Goal: Task Accomplishment & Management: Complete application form

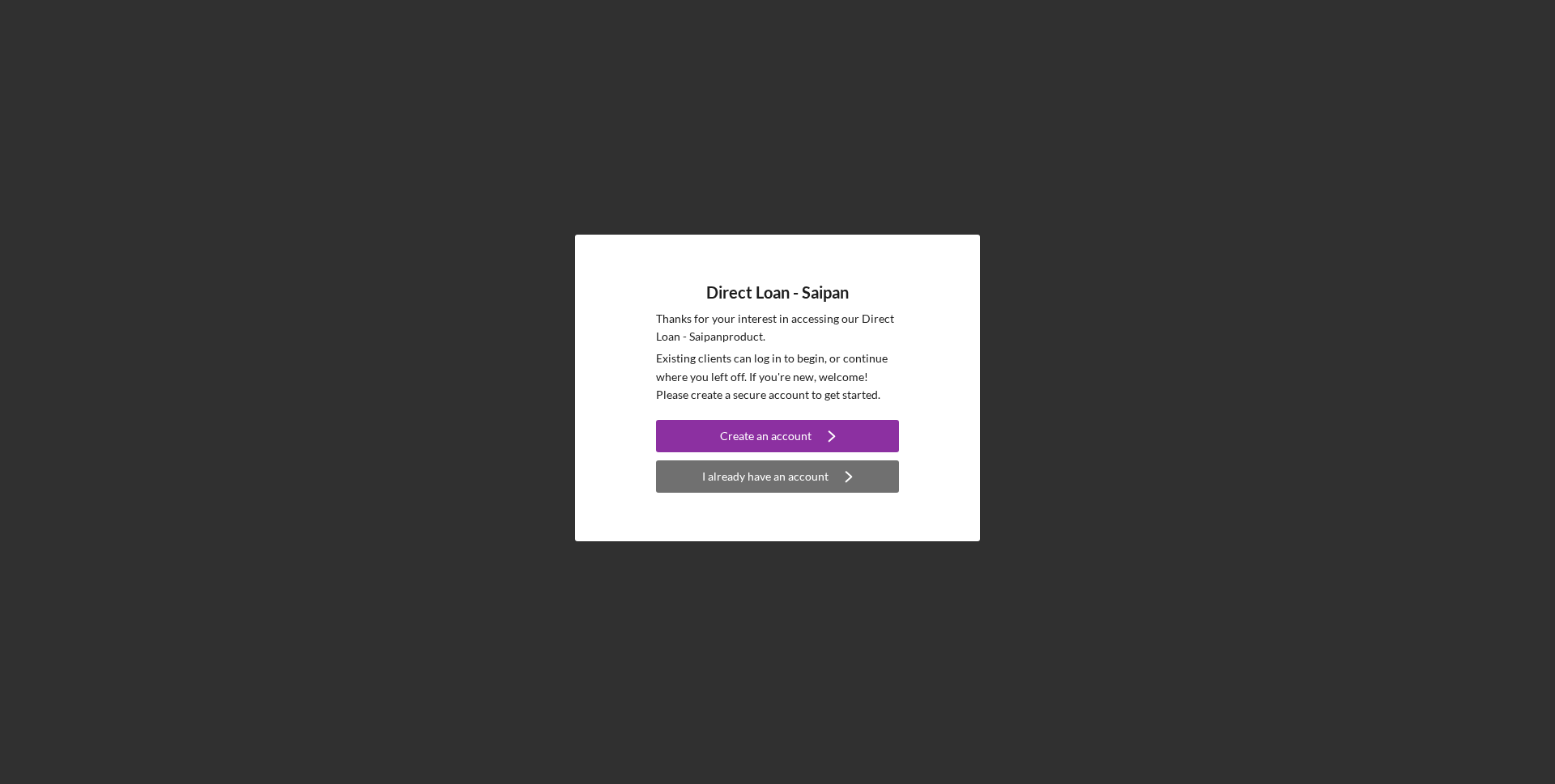
click at [871, 477] on button "I already have an account Icon/Navigate" at bounding box center [777, 477] width 243 height 33
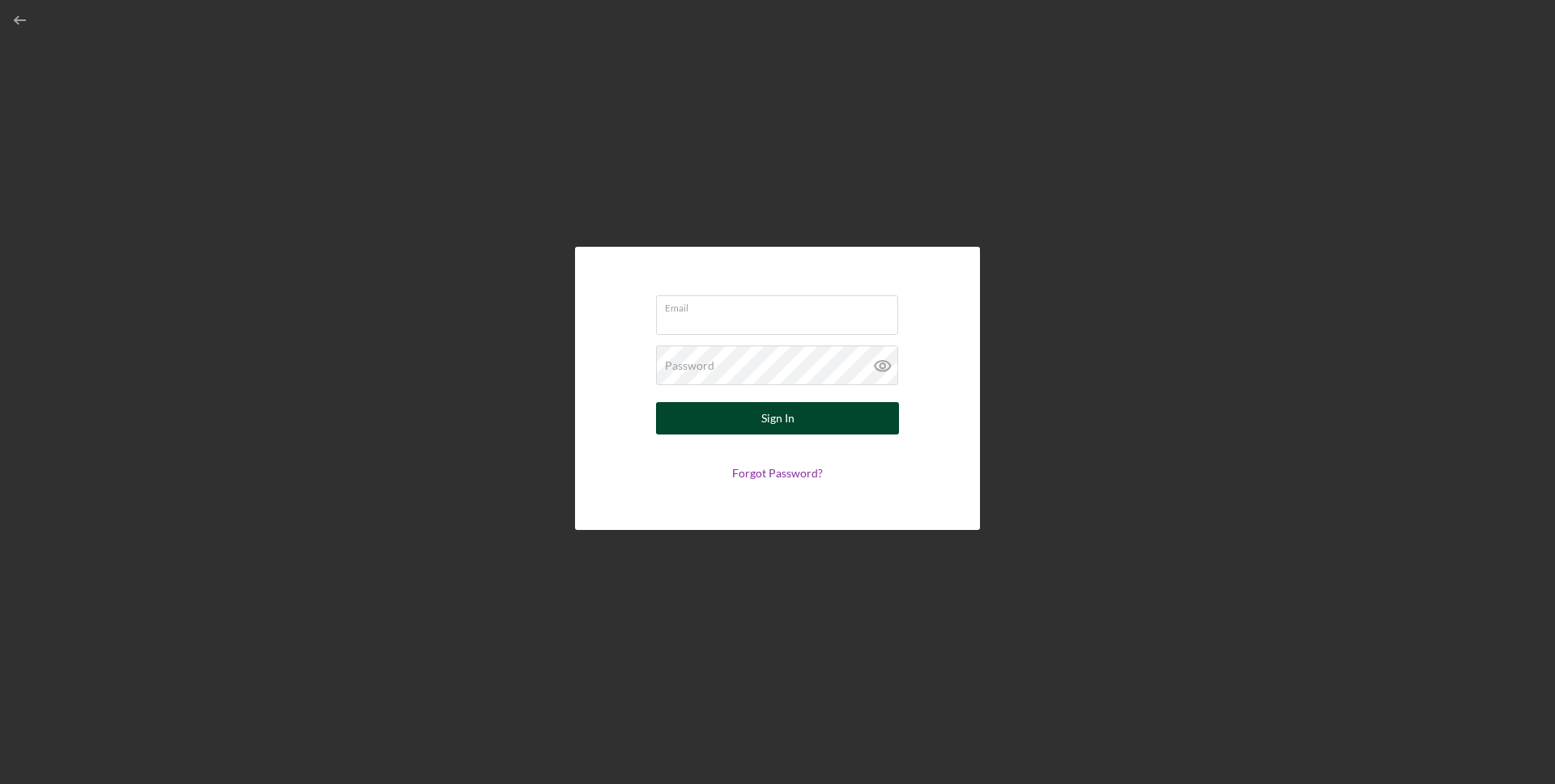
type input "[PERSON_NAME][EMAIL_ADDRESS][DOMAIN_NAME]"
click at [805, 407] on button "Sign In" at bounding box center [777, 419] width 243 height 33
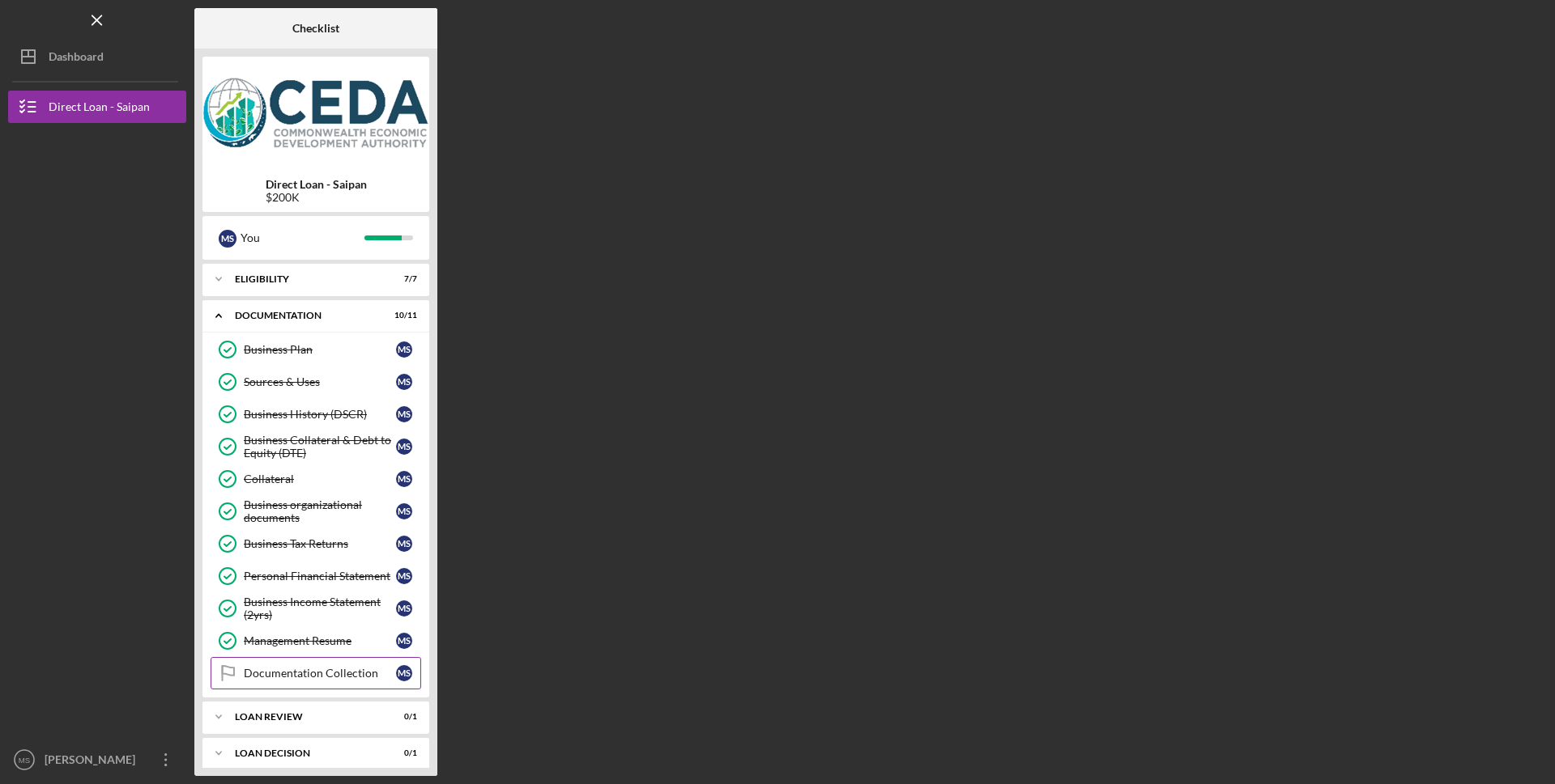
click at [333, 685] on link "Documentation Collection Documentation Collection M S" at bounding box center [316, 673] width 211 height 33
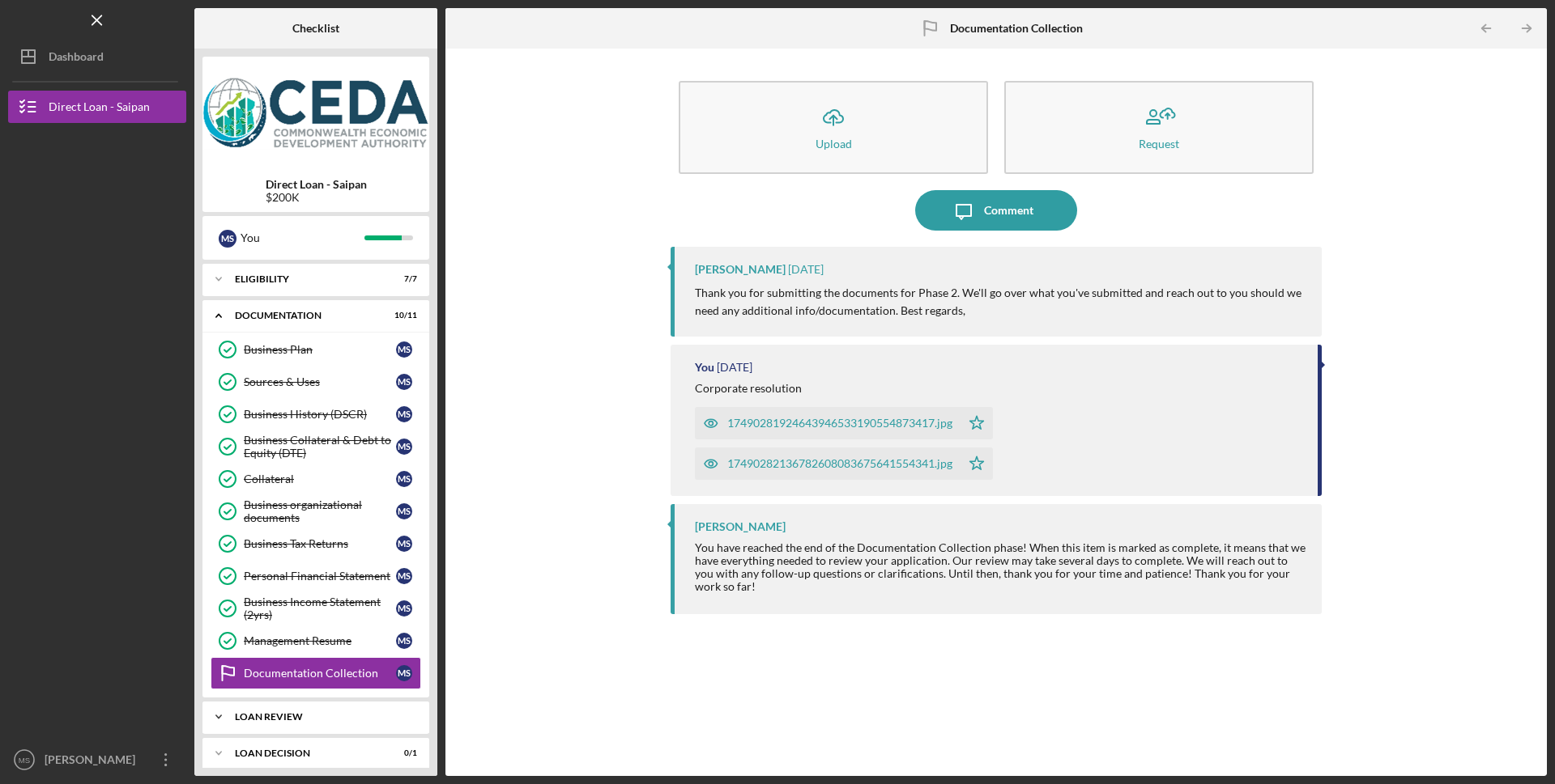
click at [340, 715] on div "Loan review" at bounding box center [322, 718] width 174 height 10
click at [281, 755] on div "Loan Review" at bounding box center [320, 751] width 152 height 13
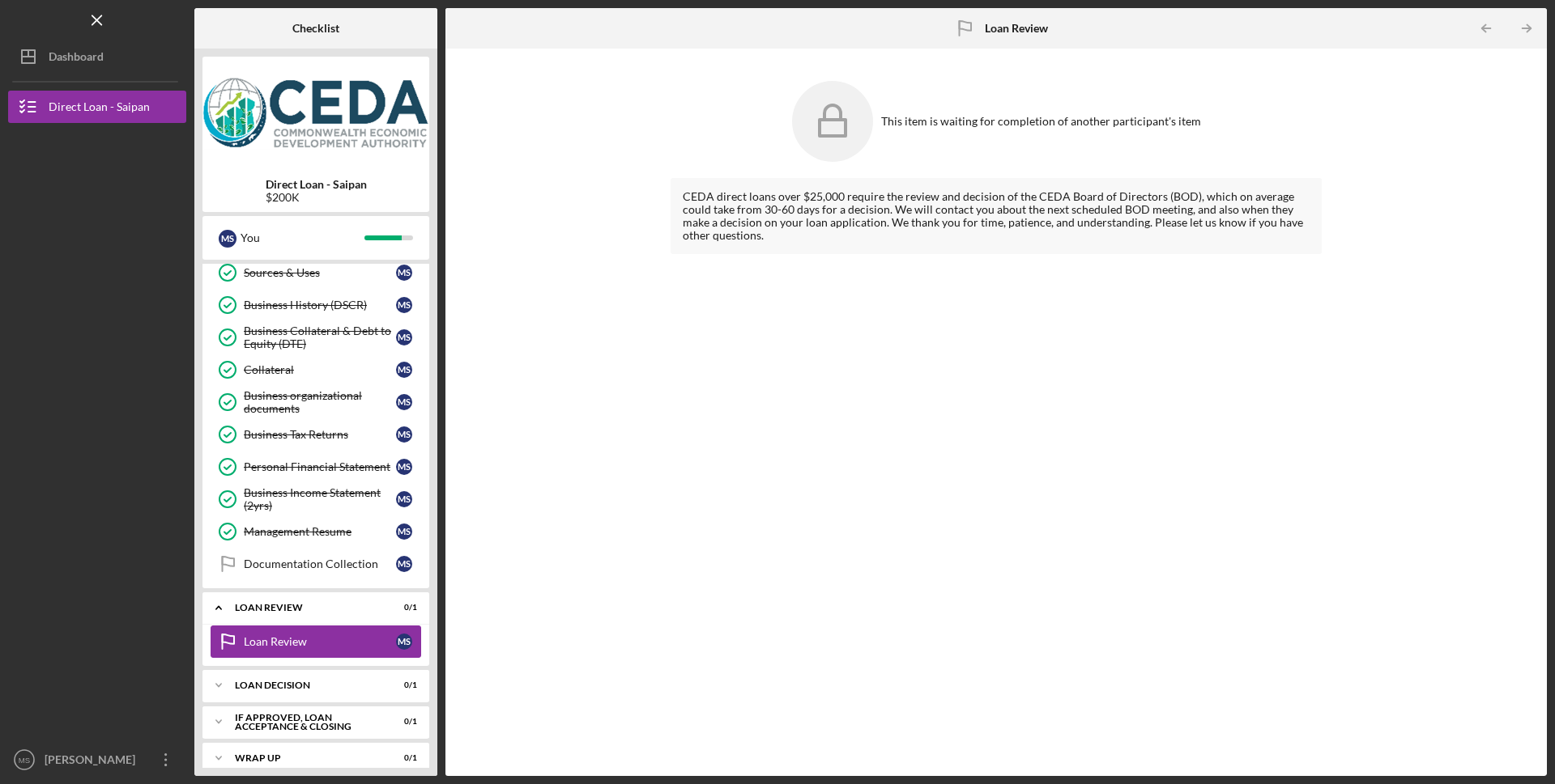
scroll to position [125, 0]
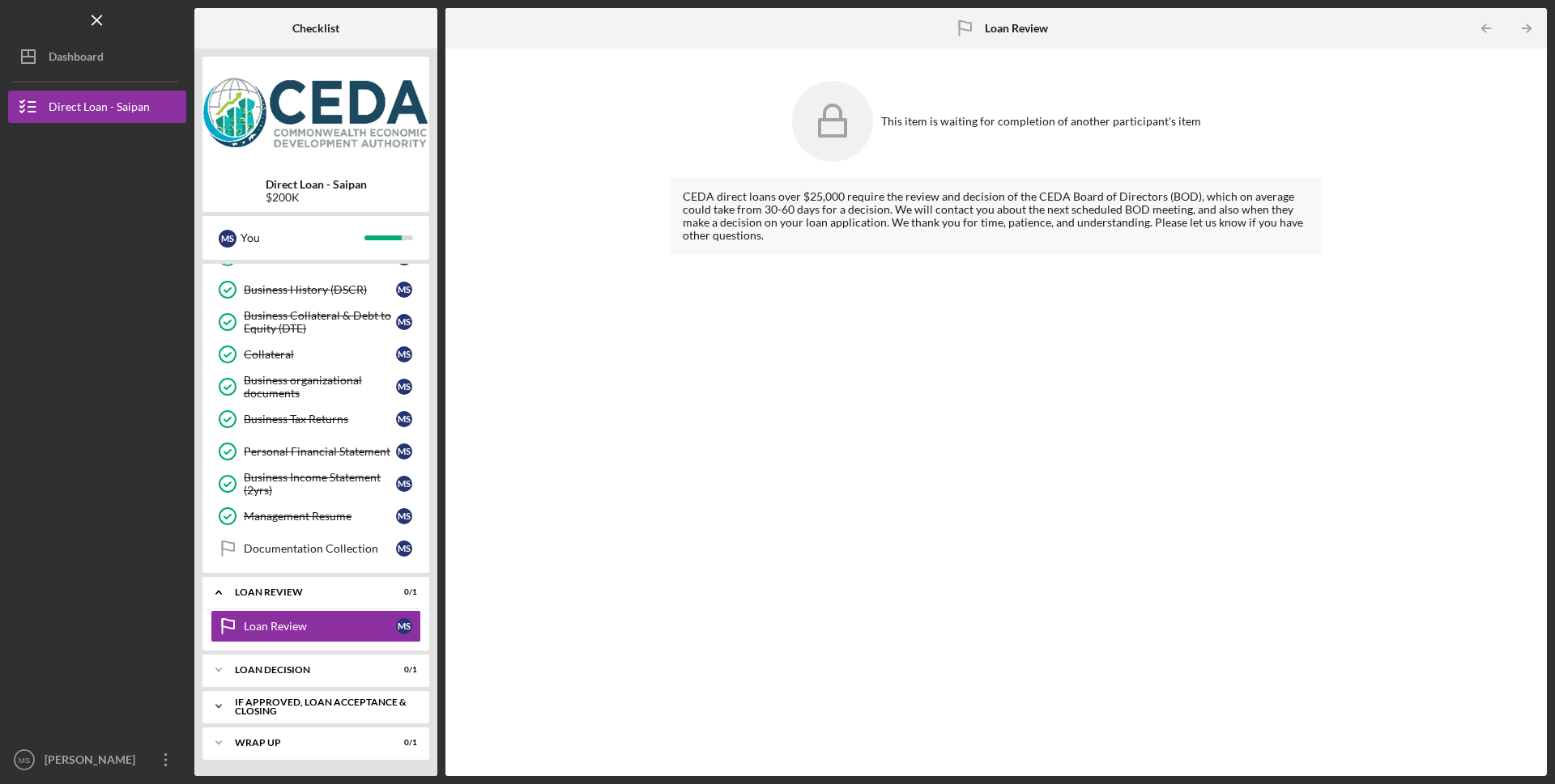
click at [243, 710] on div "If approved, loan acceptance & closing" at bounding box center [322, 707] width 174 height 19
click at [243, 713] on div "If approved, loan acceptance & closing" at bounding box center [322, 707] width 174 height 19
